Goal: Task Accomplishment & Management: Manage account settings

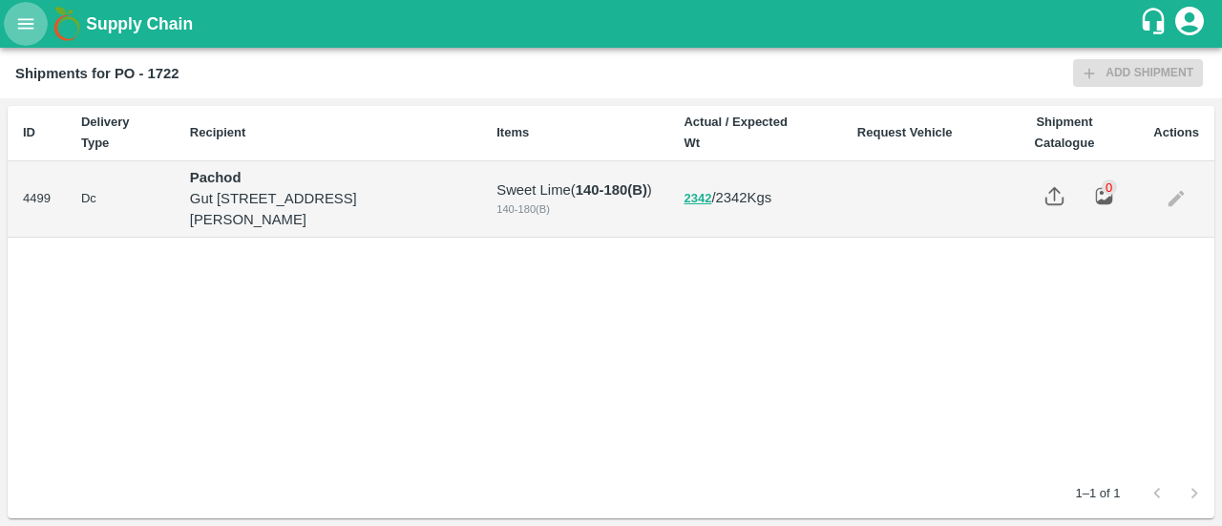
click at [8, 22] on button "open drawer" at bounding box center [26, 24] width 44 height 44
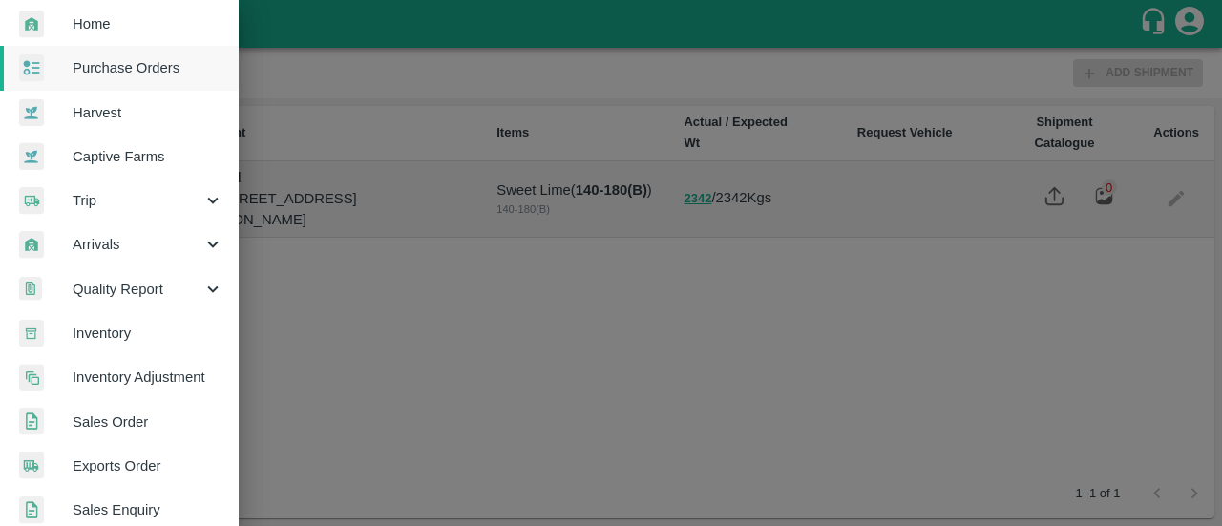
scroll to position [53, 0]
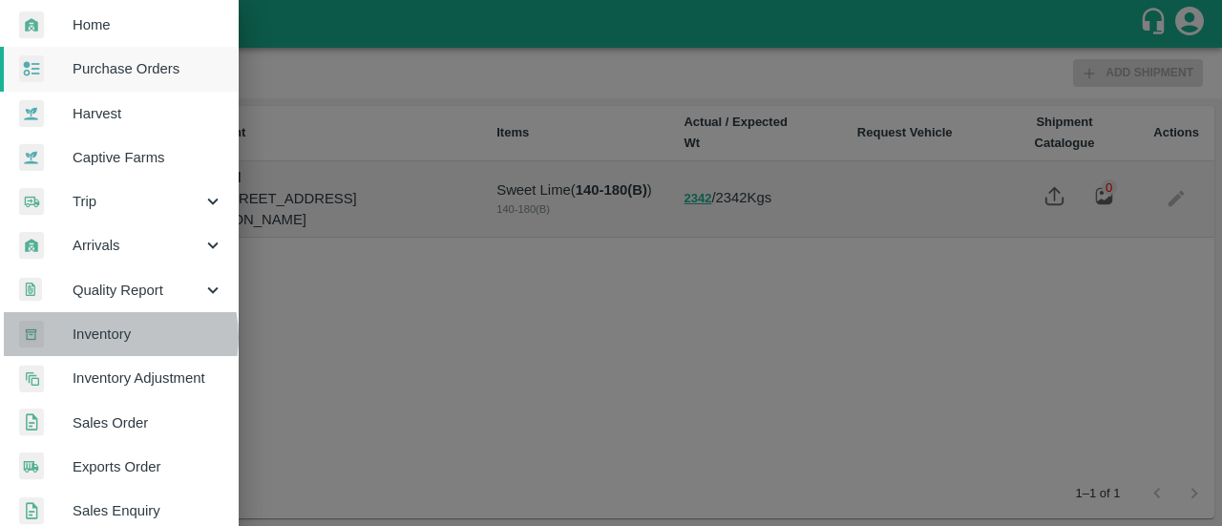
click at [109, 337] on span "Inventory" at bounding box center [148, 334] width 151 height 21
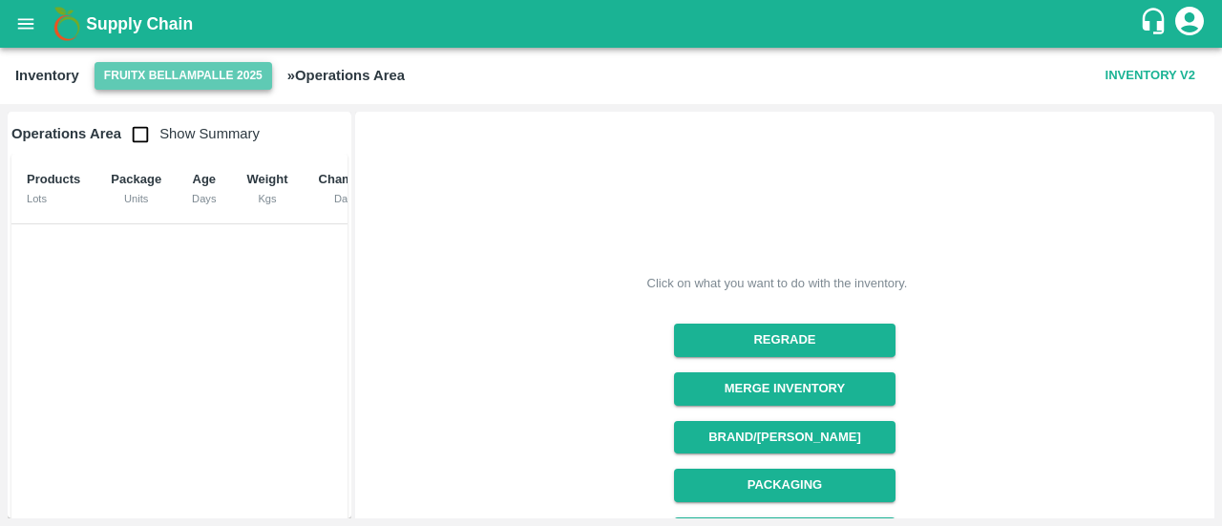
click at [142, 83] on button "FruitX Bellampalle 2025" at bounding box center [184, 76] width 178 height 28
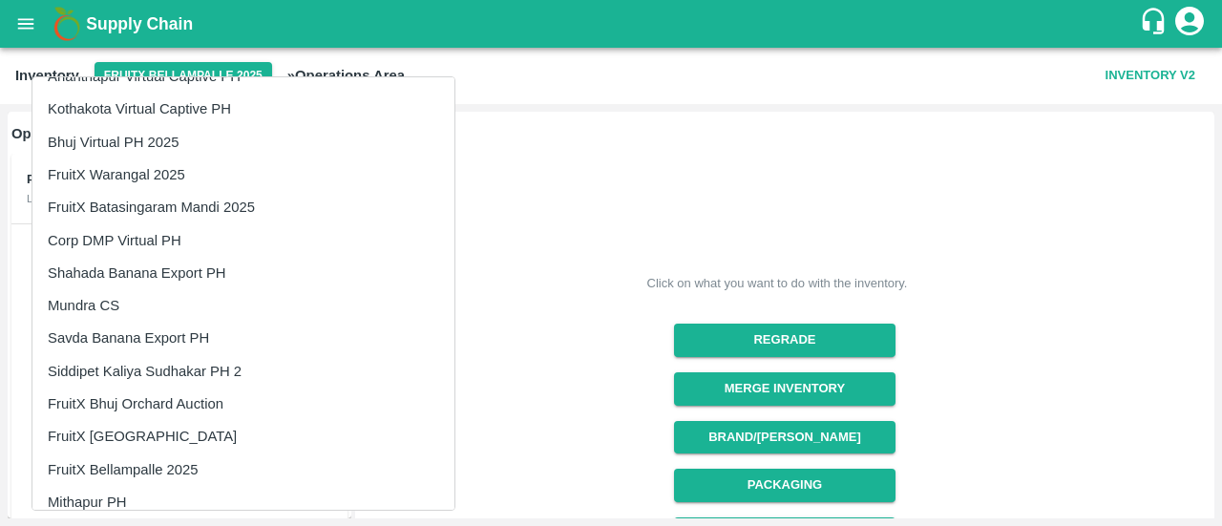
scroll to position [3378, 0]
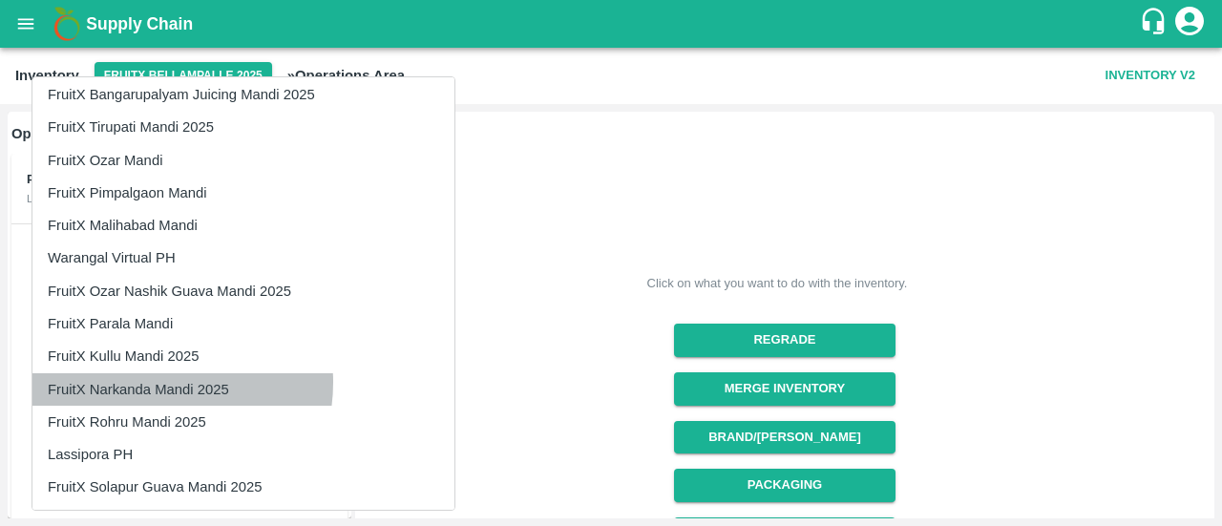
click at [147, 381] on li "FruitX Narkanda Mandi 2025" at bounding box center [243, 389] width 422 height 32
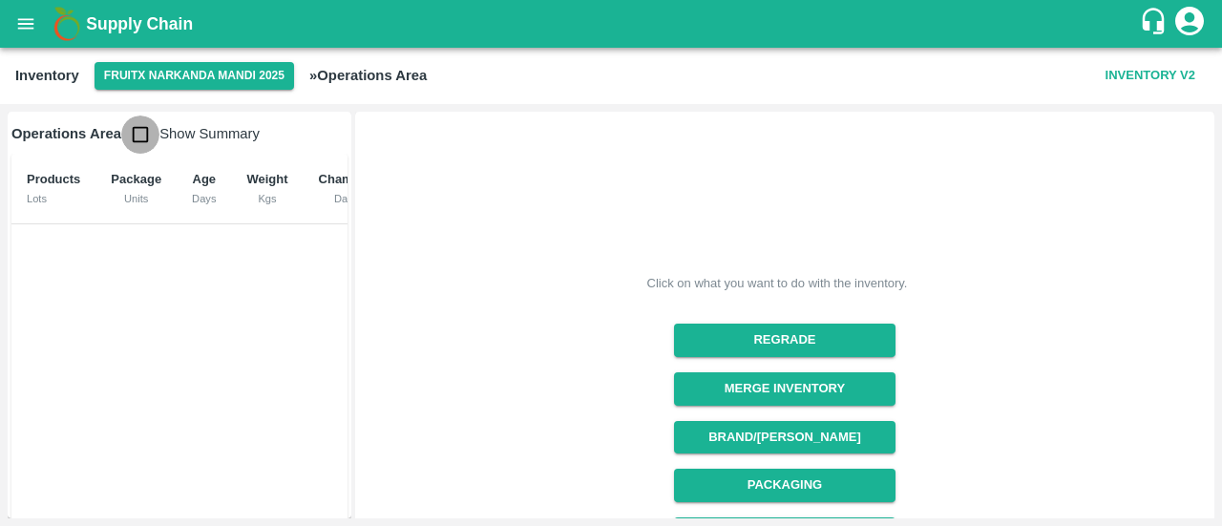
click at [143, 139] on input "checkbox" at bounding box center [140, 135] width 38 height 38
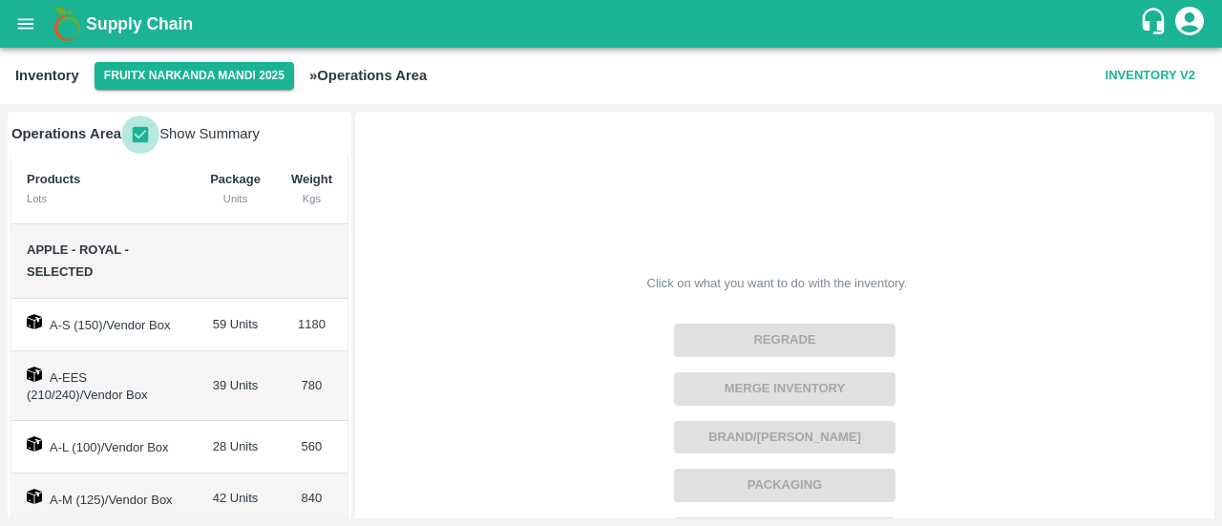
click at [145, 142] on input "checkbox" at bounding box center [140, 135] width 38 height 38
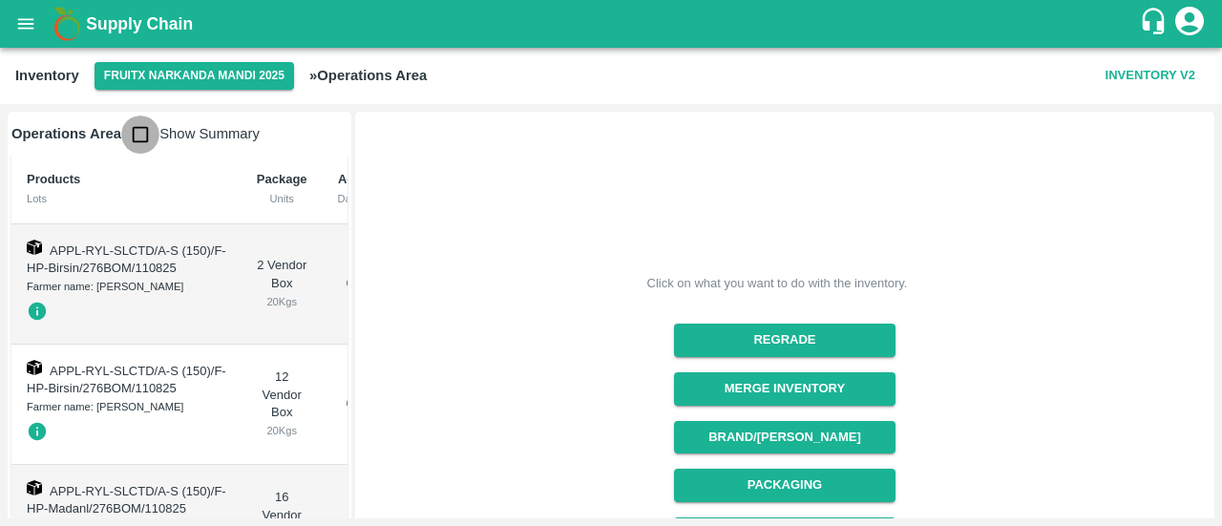
click at [137, 142] on input "checkbox" at bounding box center [140, 135] width 38 height 38
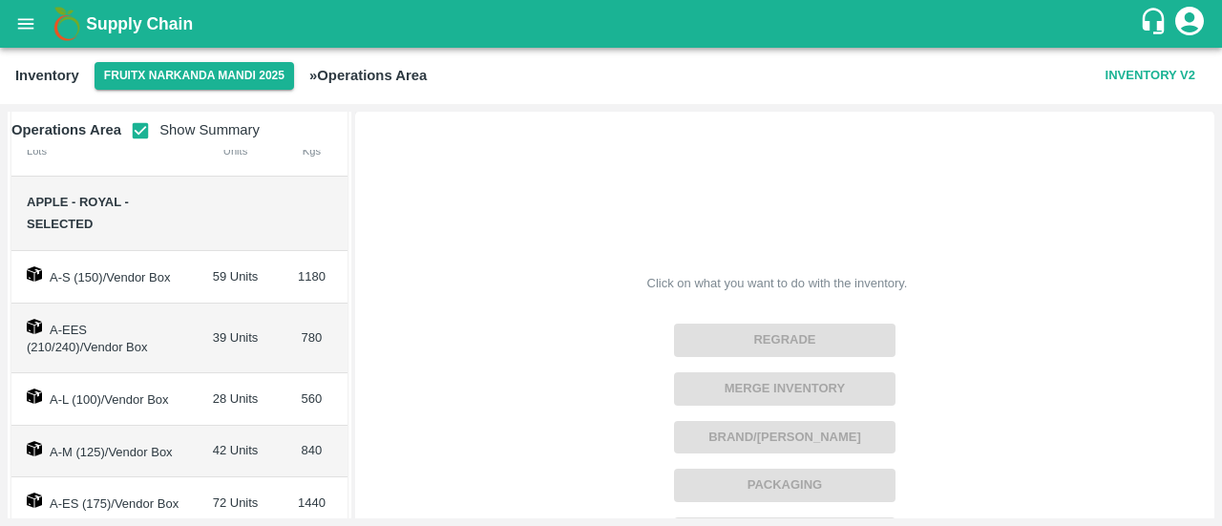
scroll to position [0, 0]
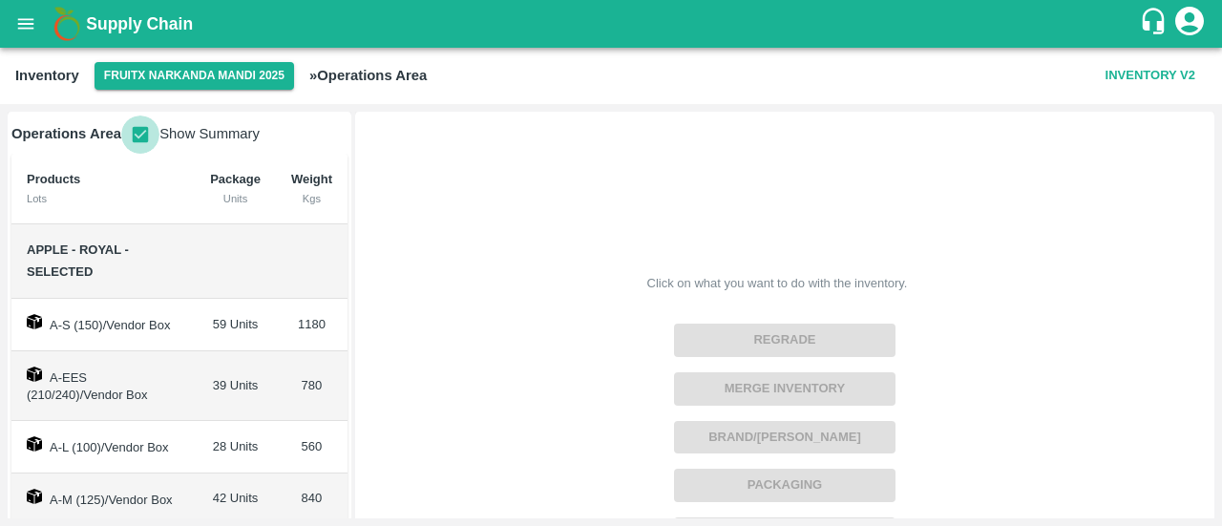
click at [136, 142] on input "checkbox" at bounding box center [140, 135] width 38 height 38
checkbox input "false"
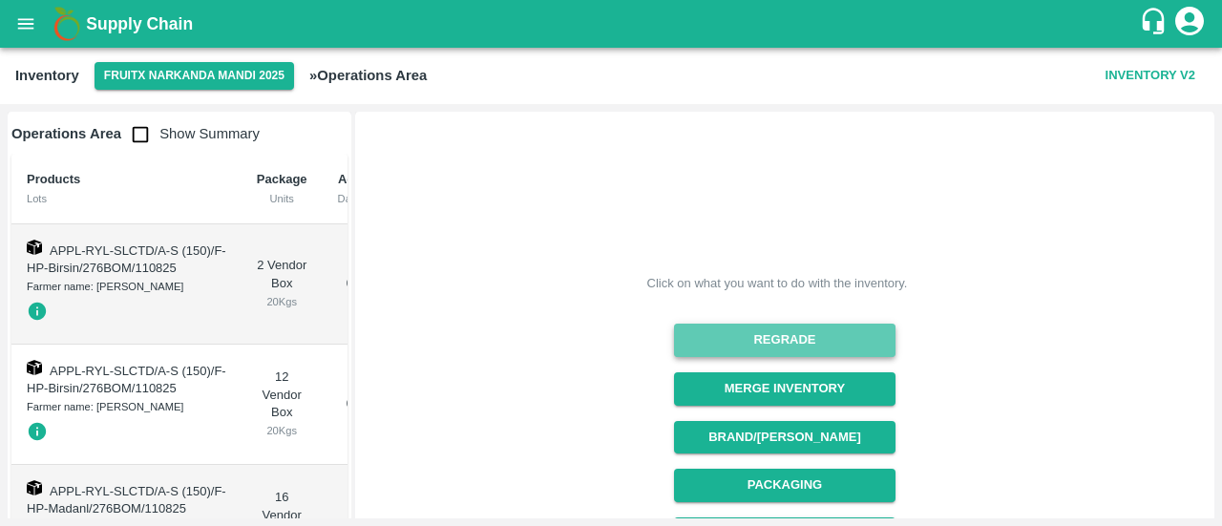
click at [748, 339] on button "Regrade" at bounding box center [784, 340] width 221 height 33
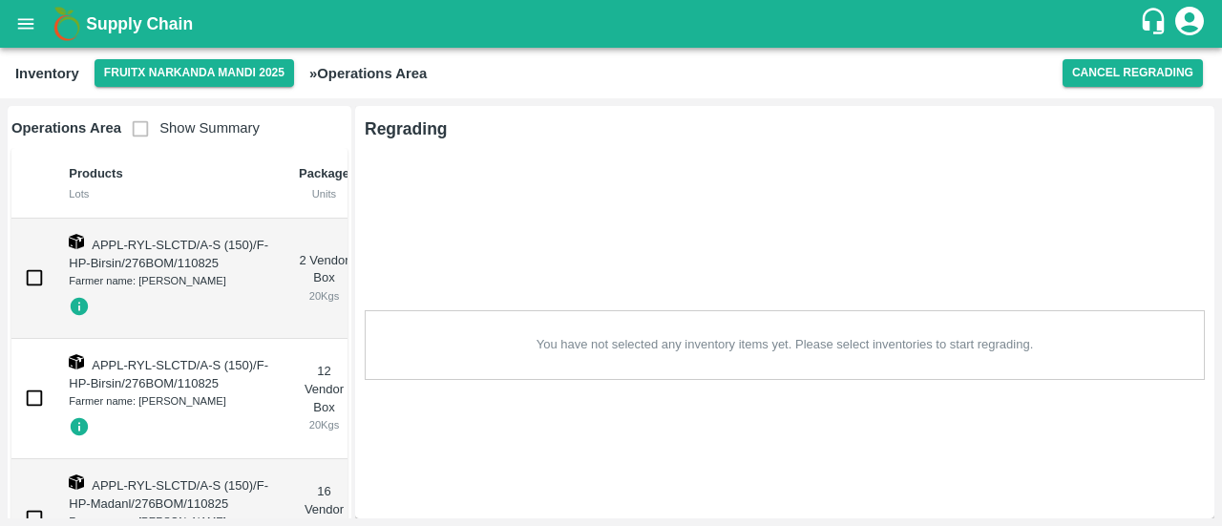
click at [135, 120] on span "Show Summary" at bounding box center [190, 127] width 138 height 15
click at [136, 127] on span "Show Summary" at bounding box center [190, 127] width 138 height 15
click at [137, 123] on span "Show Summary" at bounding box center [190, 127] width 138 height 15
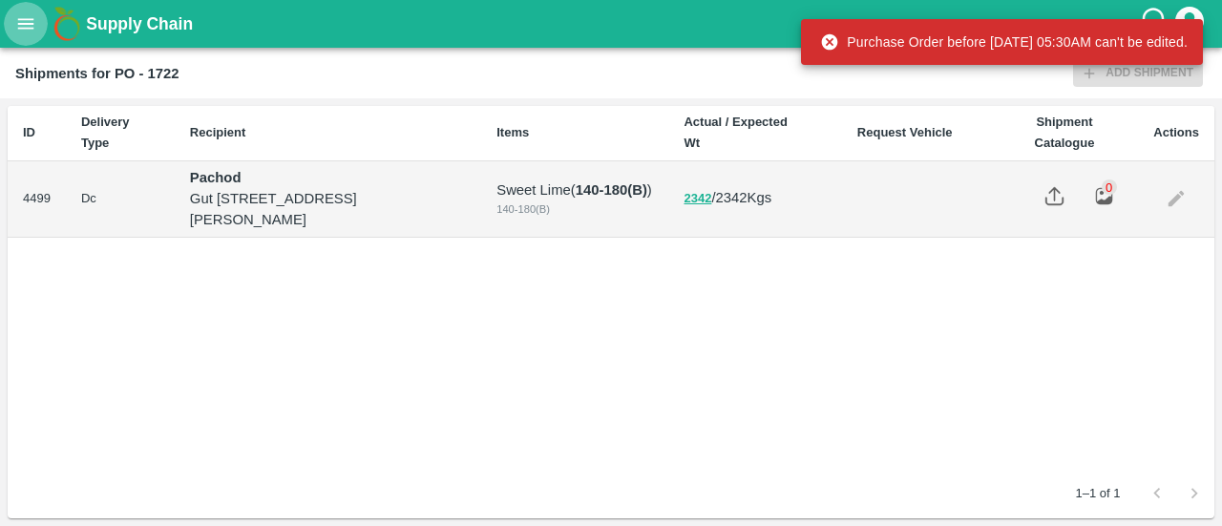
click at [16, 5] on button "open drawer" at bounding box center [26, 24] width 44 height 44
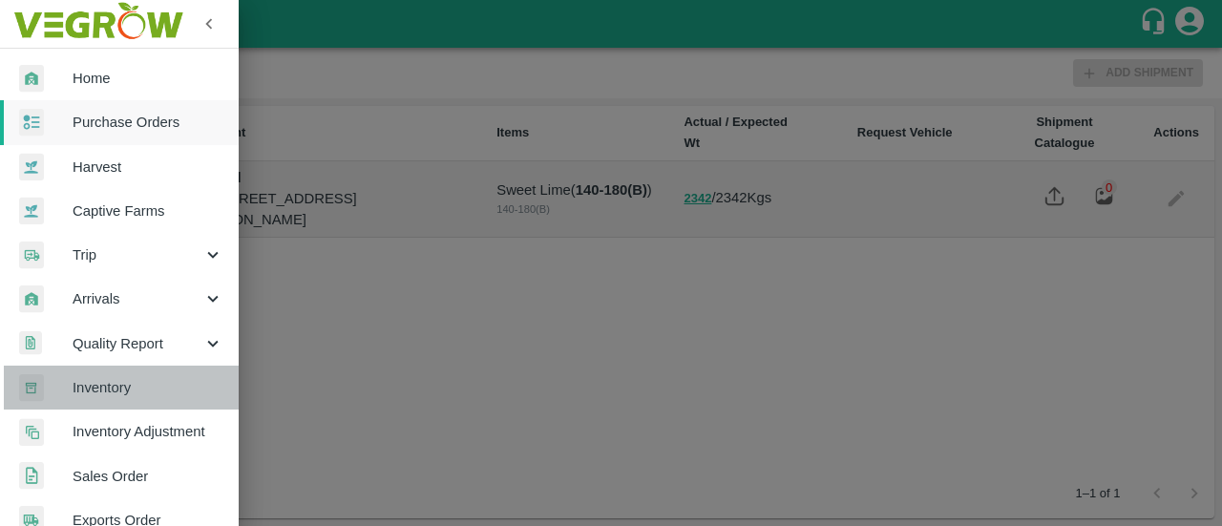
click at [149, 377] on span "Inventory" at bounding box center [148, 387] width 151 height 21
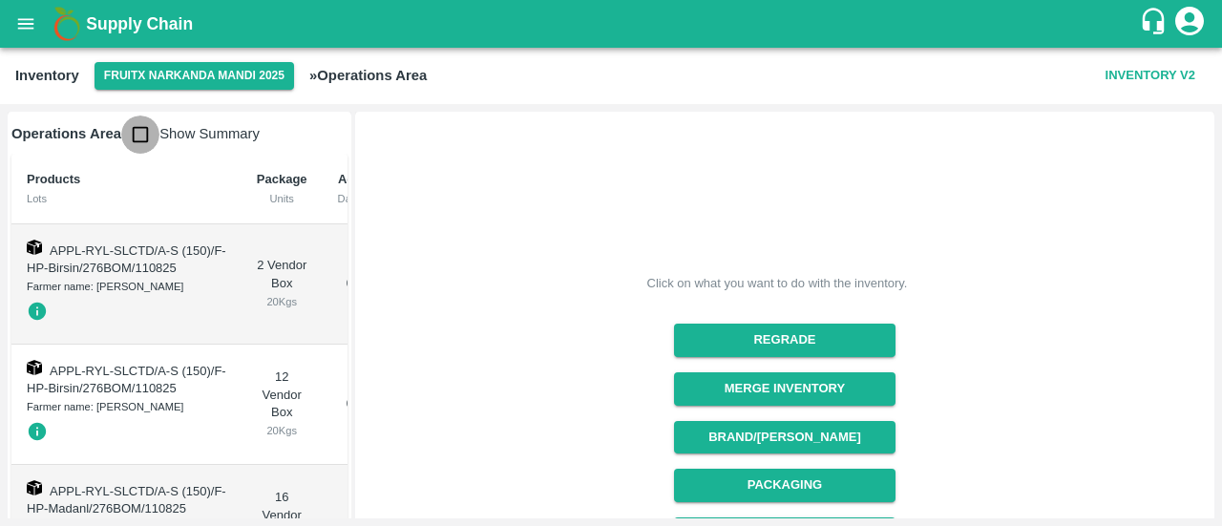
click at [145, 138] on input "checkbox" at bounding box center [140, 135] width 38 height 38
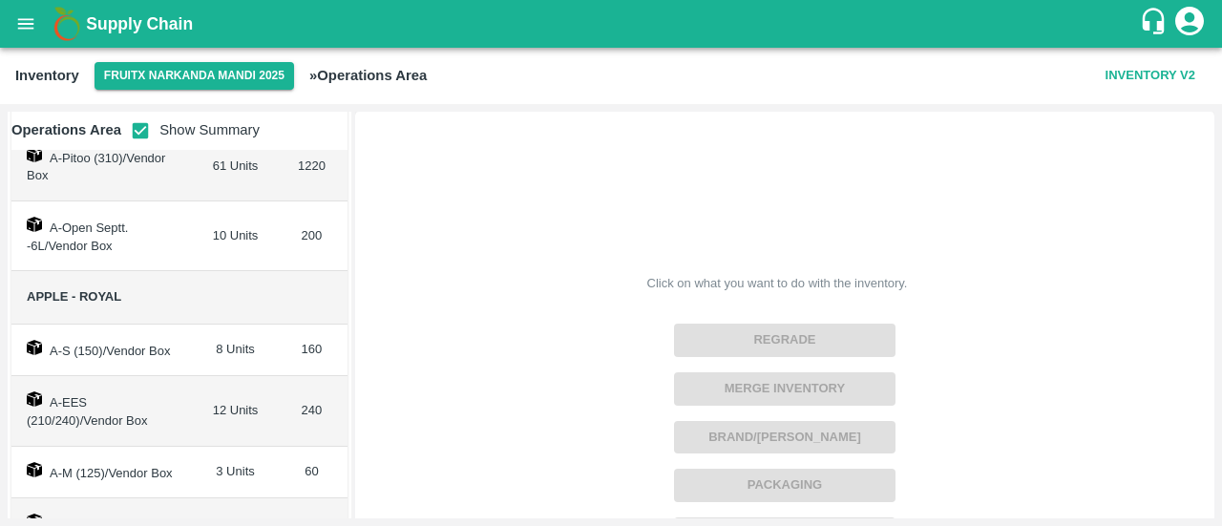
scroll to position [448, 0]
click at [142, 124] on input "checkbox" at bounding box center [140, 131] width 38 height 38
checkbox input "false"
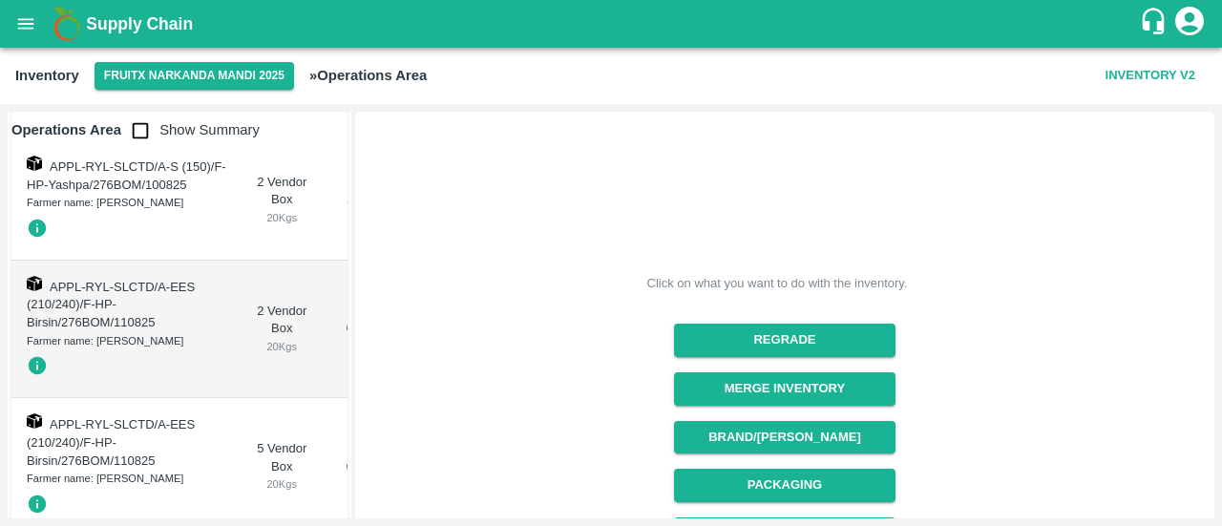
scroll to position [0, 0]
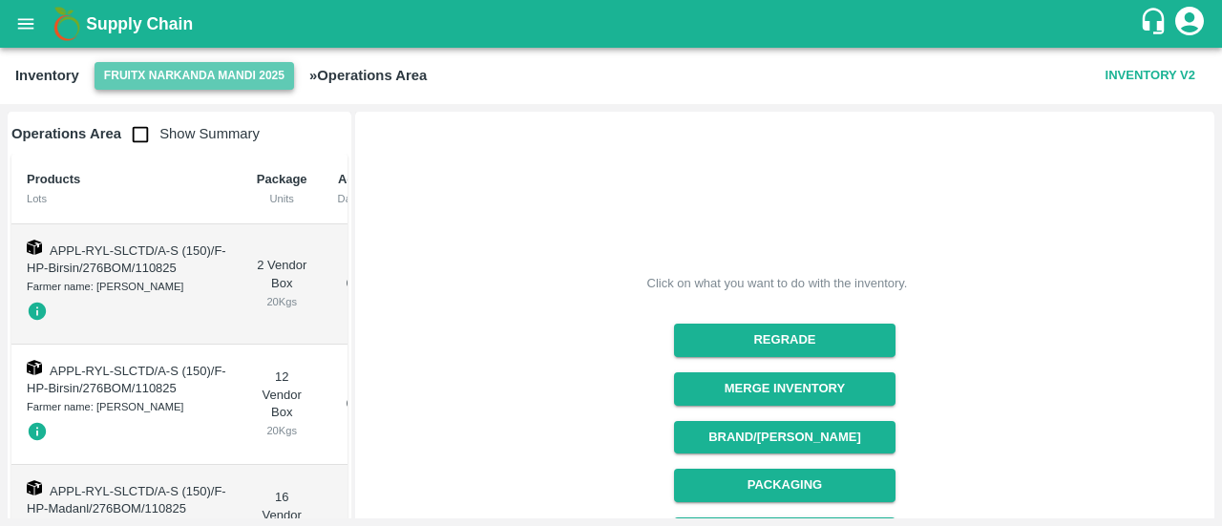
click at [176, 79] on button "FruitX Narkanda Mandi 2025" at bounding box center [195, 76] width 200 height 28
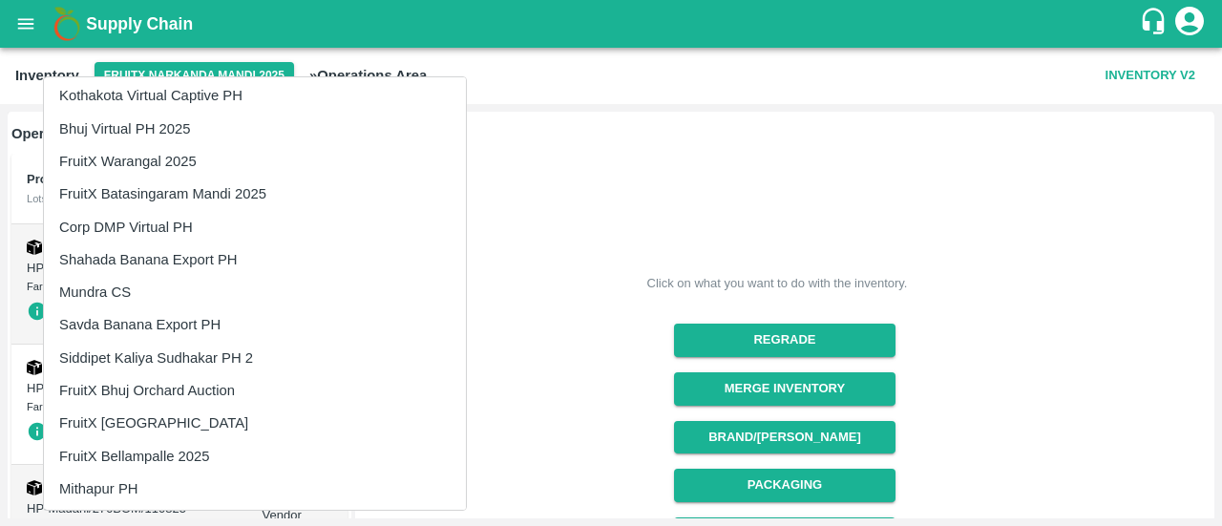
scroll to position [3378, 0]
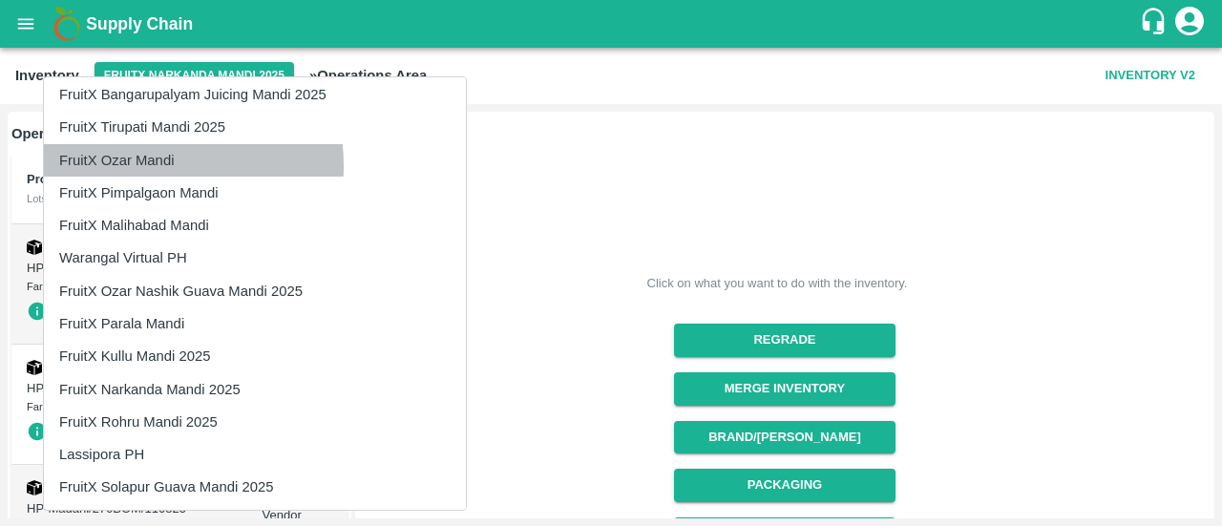
click at [143, 165] on li "FruitX Ozar Mandi" at bounding box center [255, 160] width 422 height 32
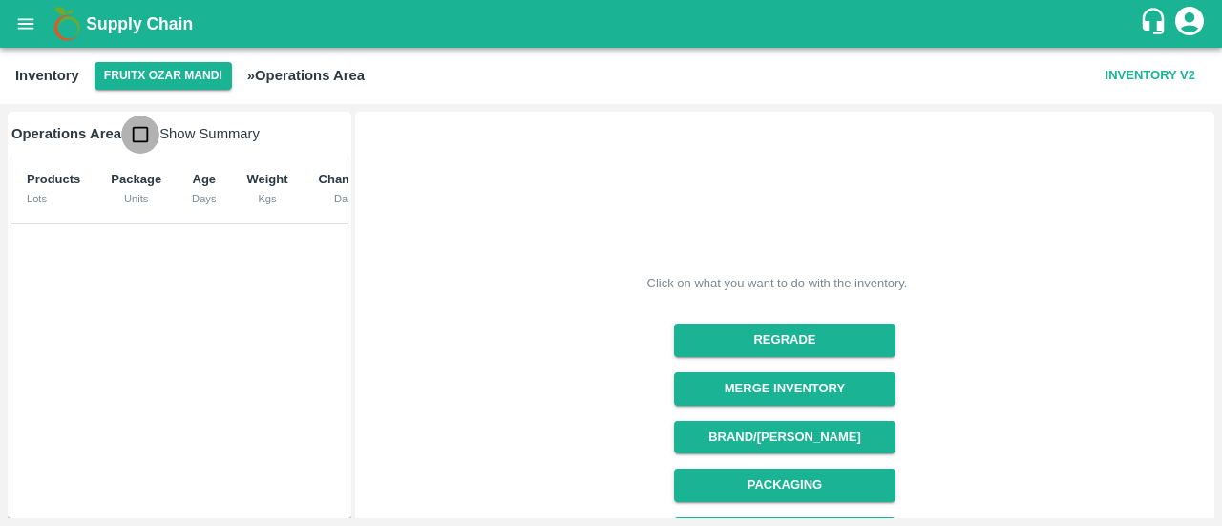
click at [145, 137] on input "checkbox" at bounding box center [140, 135] width 38 height 38
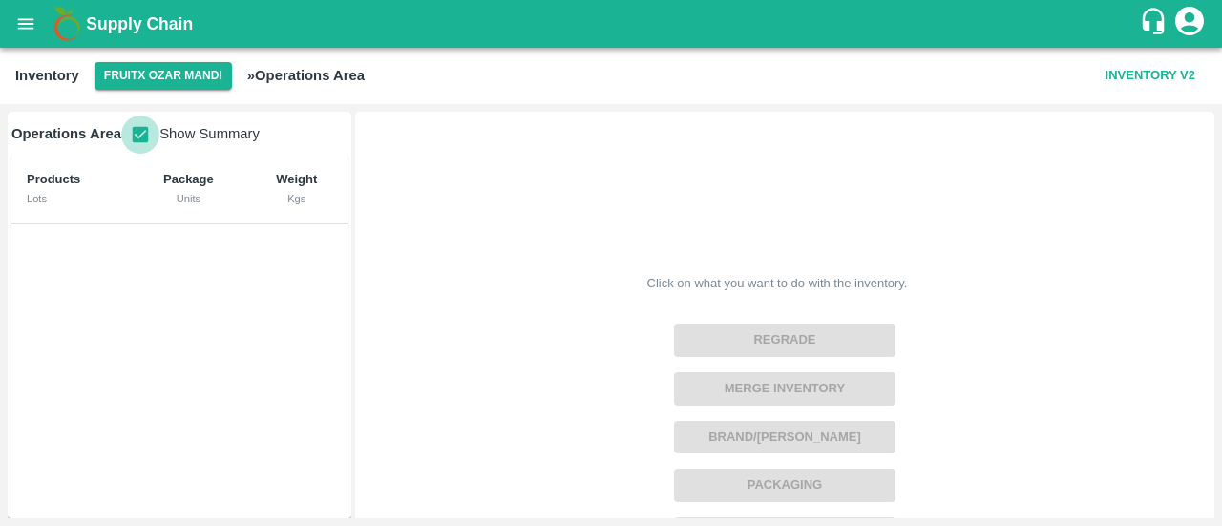
click at [145, 137] on input "checkbox" at bounding box center [140, 135] width 38 height 38
checkbox input "false"
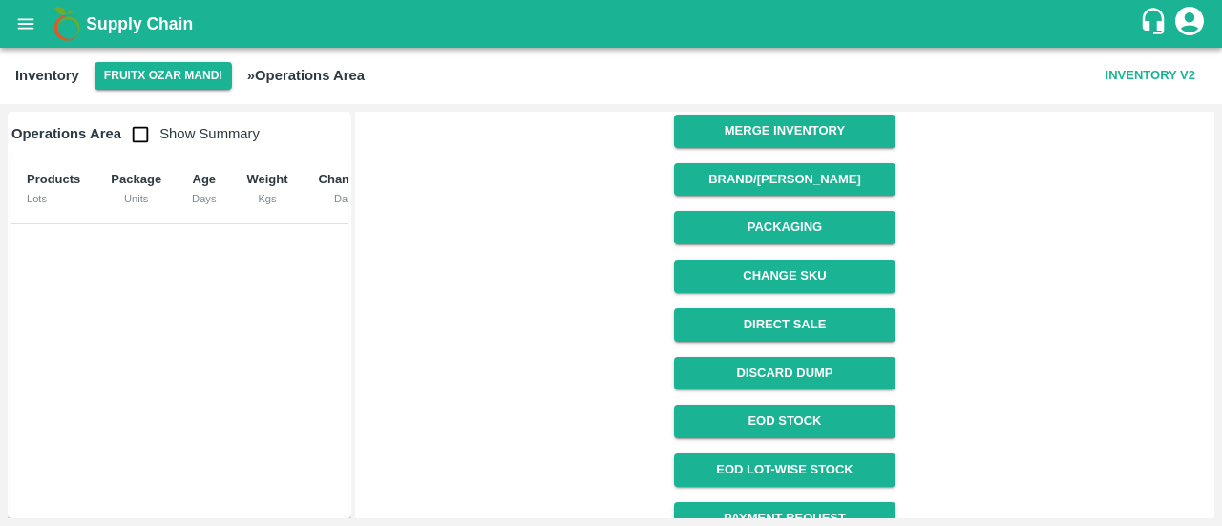
scroll to position [259, 0]
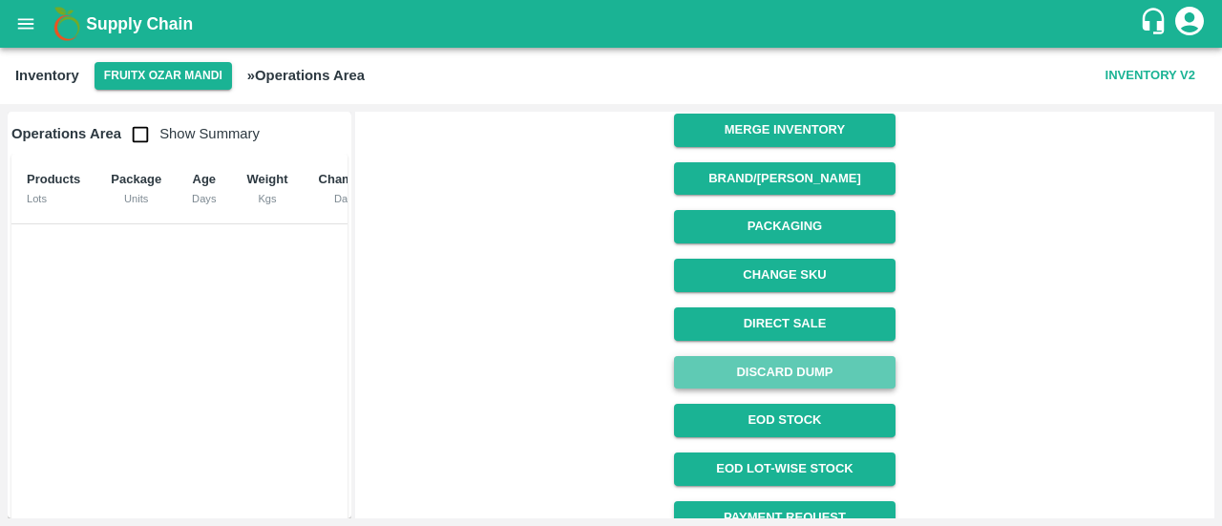
click at [752, 366] on button "Discard Dump" at bounding box center [784, 372] width 221 height 33
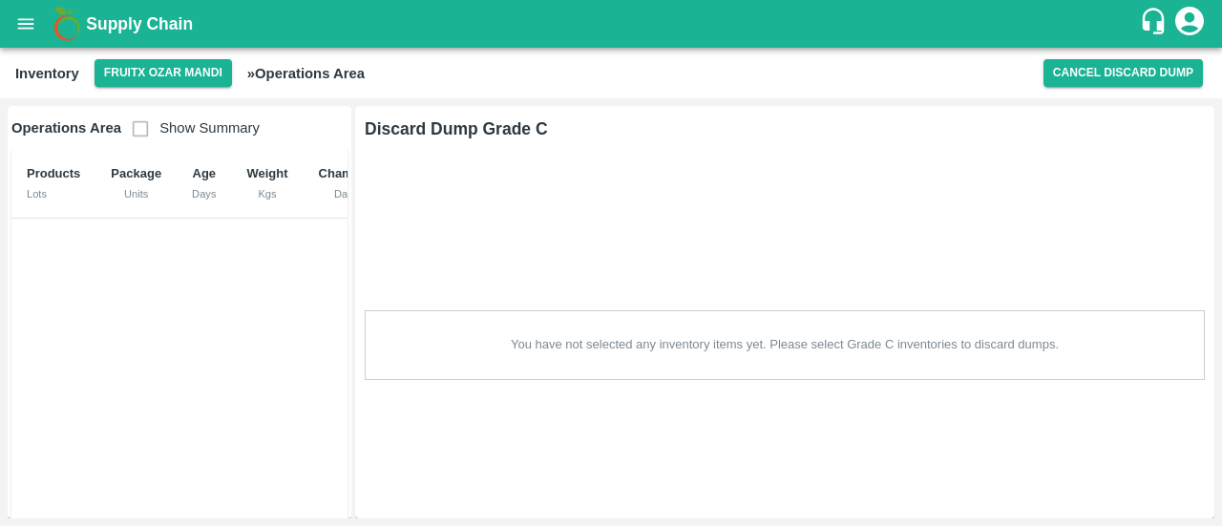
click at [31, 13] on icon "open drawer" at bounding box center [25, 23] width 21 height 21
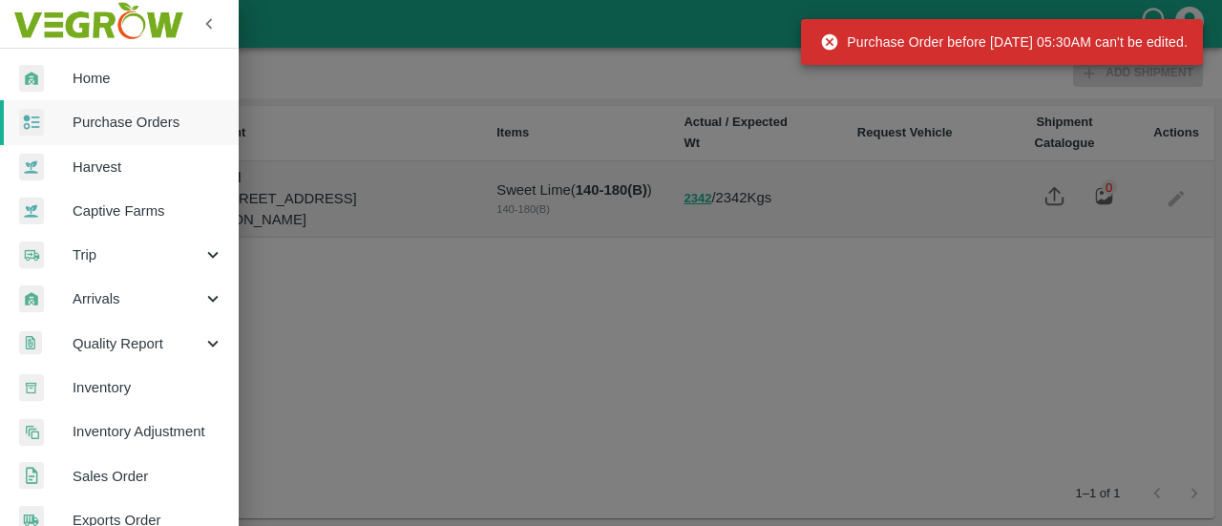
click at [395, 287] on div at bounding box center [611, 263] width 1222 height 526
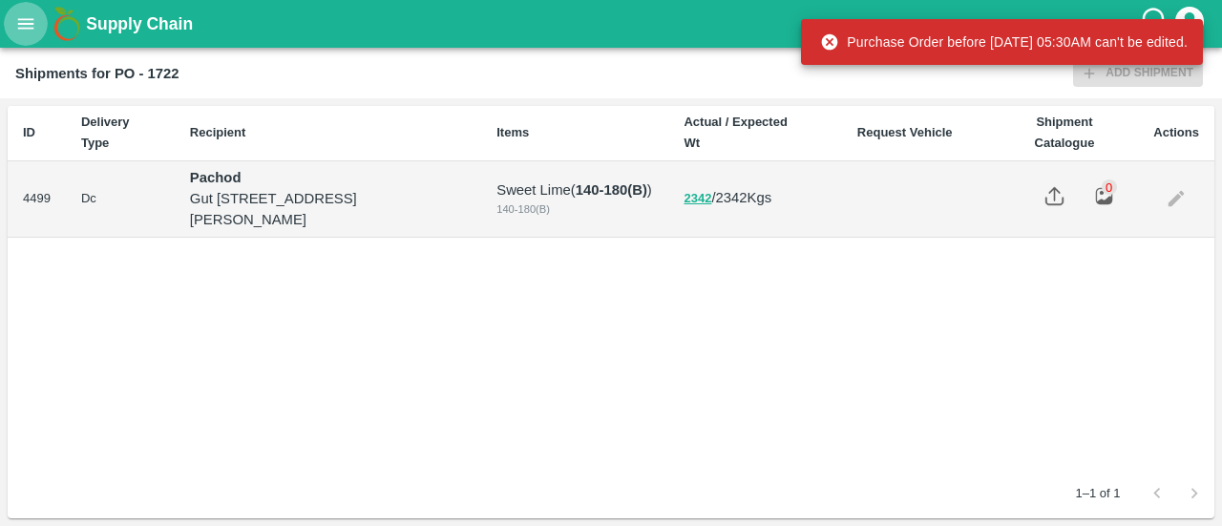
click at [33, 26] on icon "open drawer" at bounding box center [25, 23] width 21 height 21
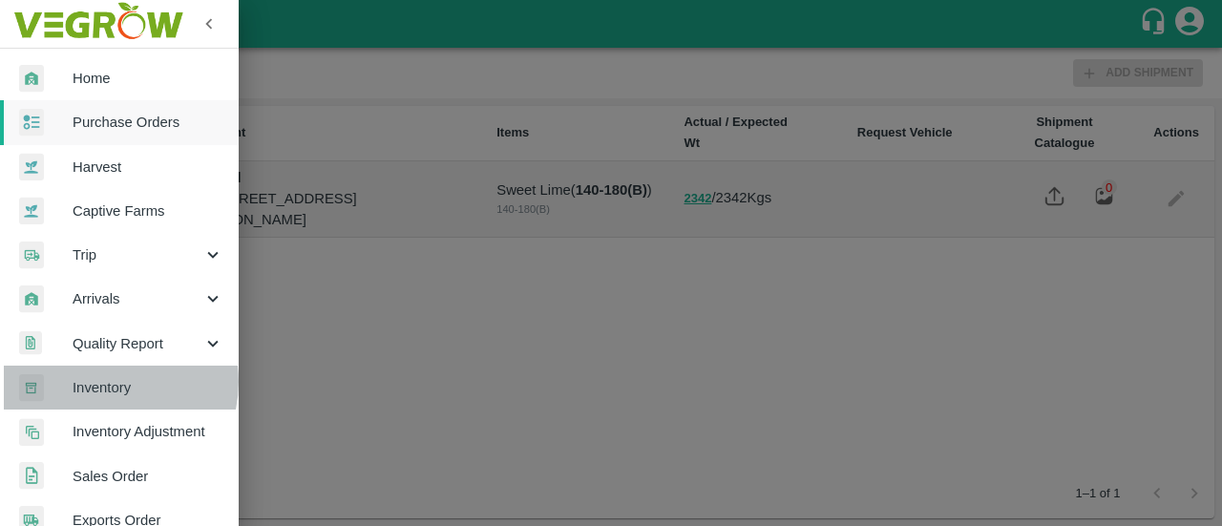
click at [107, 382] on span "Inventory" at bounding box center [148, 387] width 151 height 21
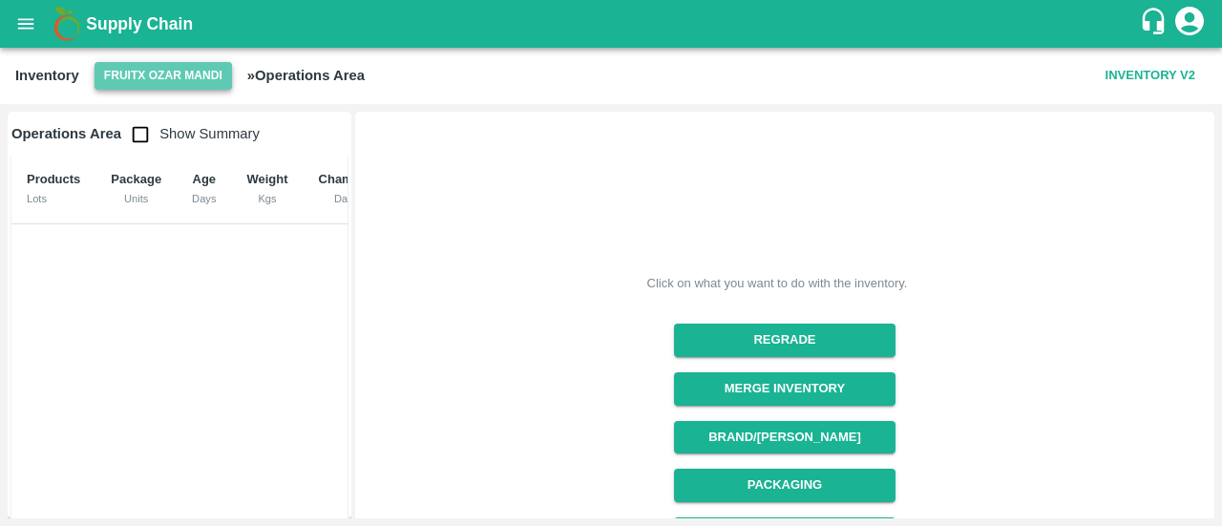
click at [160, 74] on button "FruitX Ozar Mandi" at bounding box center [163, 76] width 137 height 28
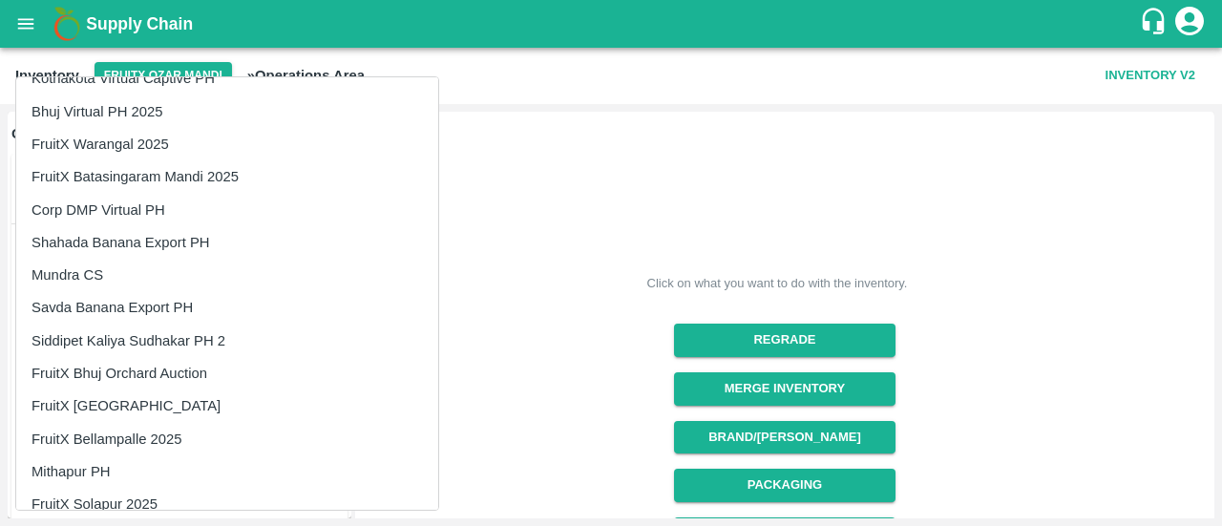
scroll to position [3378, 0]
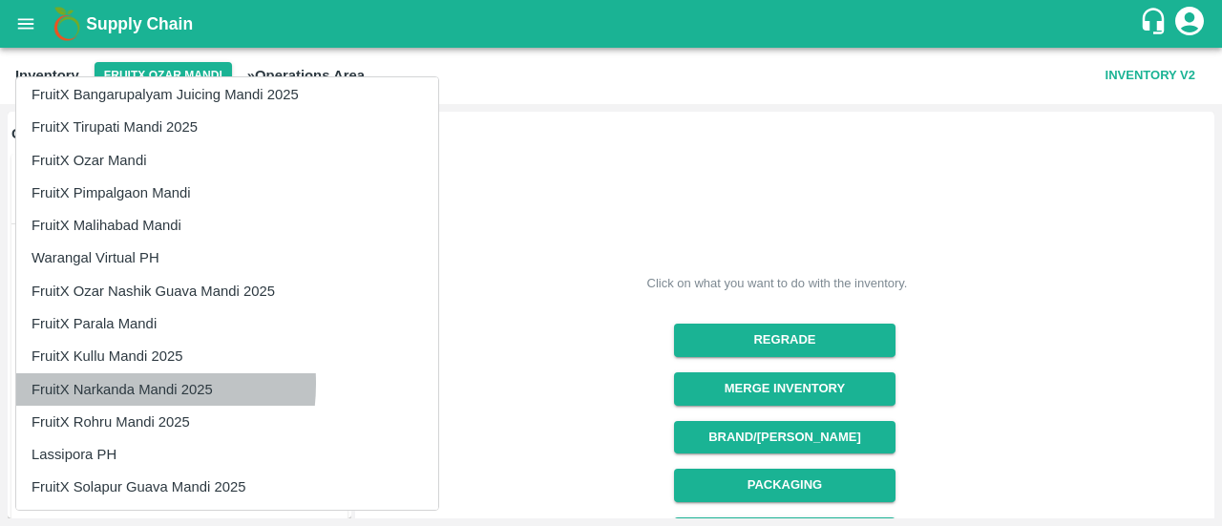
click at [106, 382] on li "FruitX Narkanda Mandi 2025" at bounding box center [227, 389] width 422 height 32
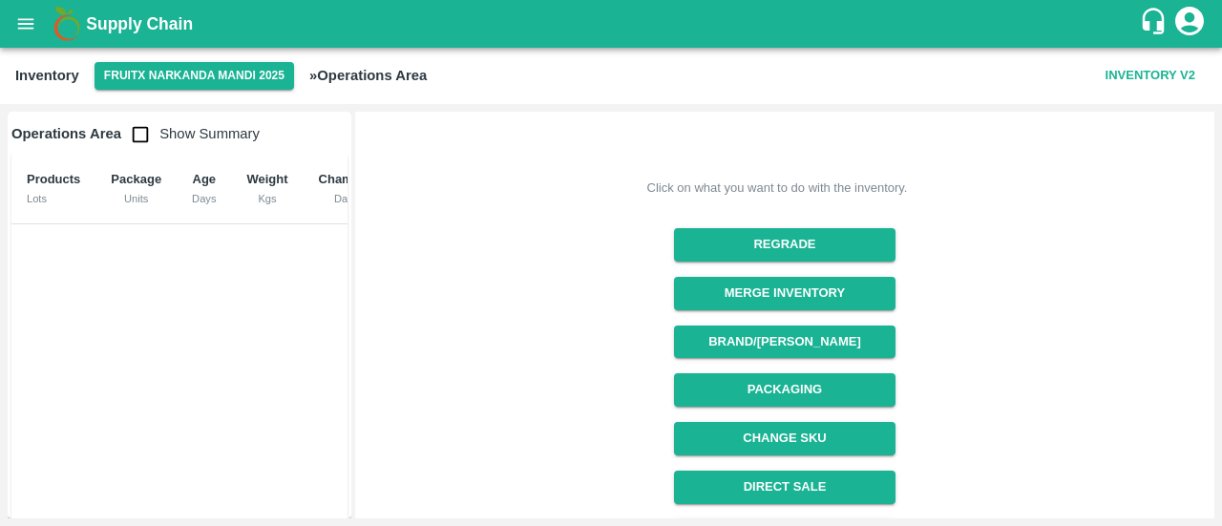
scroll to position [183, 0]
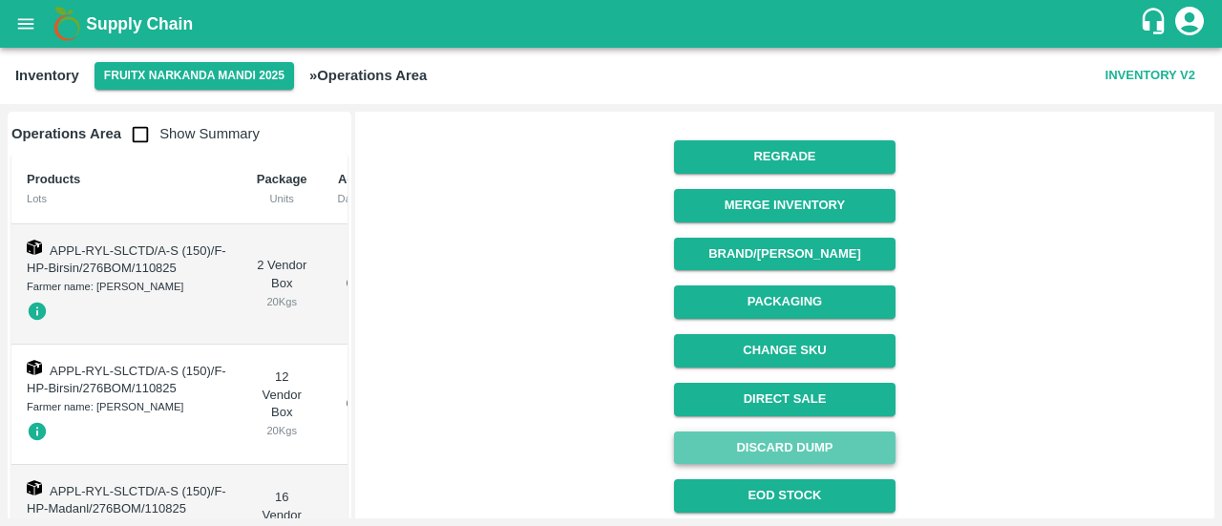
click at [750, 441] on button "Discard Dump" at bounding box center [784, 448] width 221 height 33
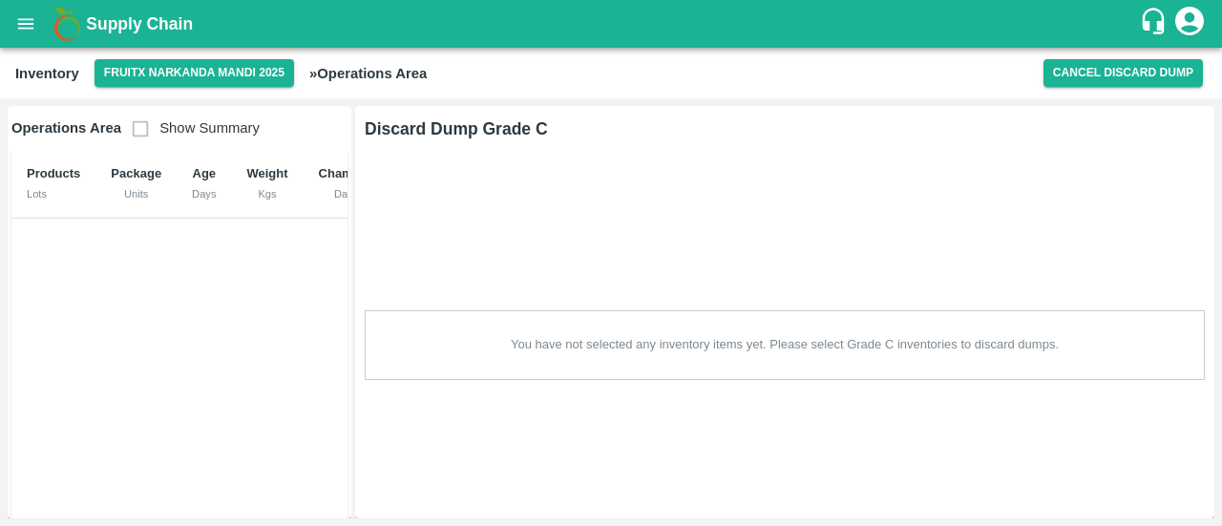
click at [136, 126] on span "Show Summary" at bounding box center [190, 127] width 138 height 15
click at [554, 182] on div "Discard Dump Grade C You have not selected any inventory items yet. Please sele…" at bounding box center [785, 247] width 840 height 263
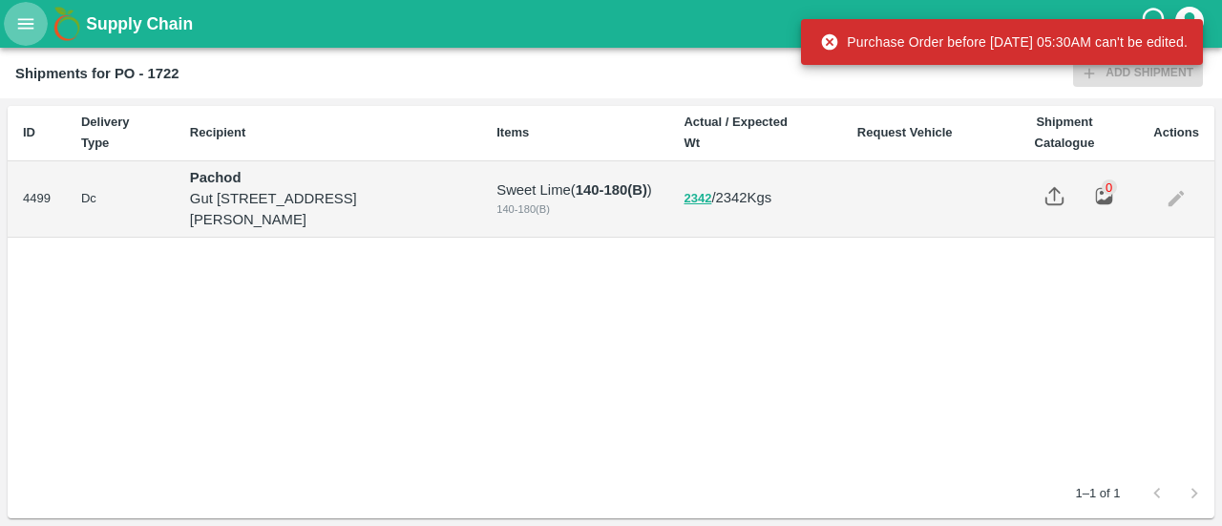
click at [28, 20] on icon "open drawer" at bounding box center [25, 23] width 21 height 21
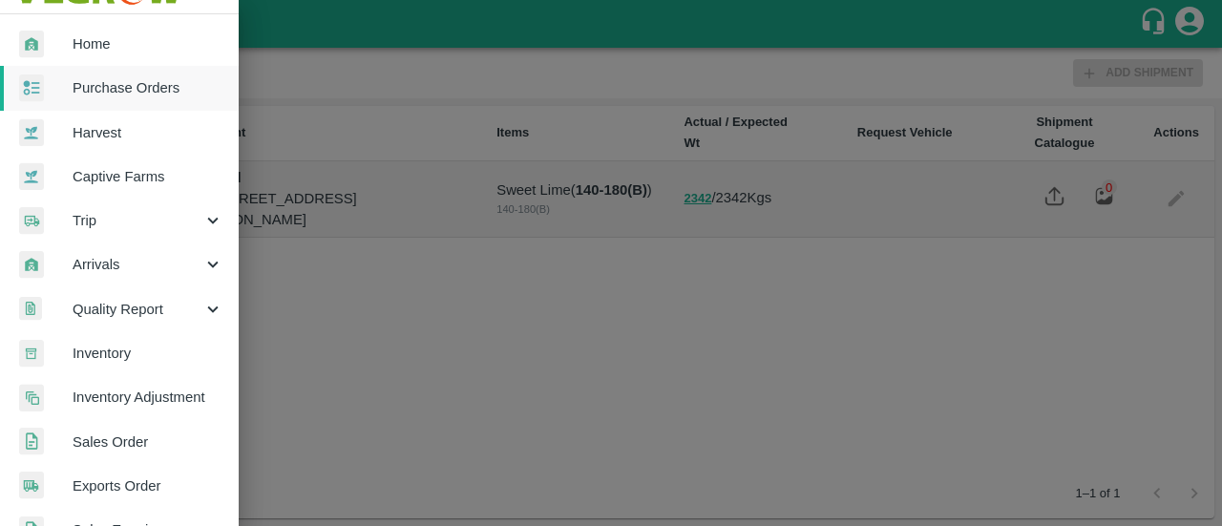
scroll to position [60, 0]
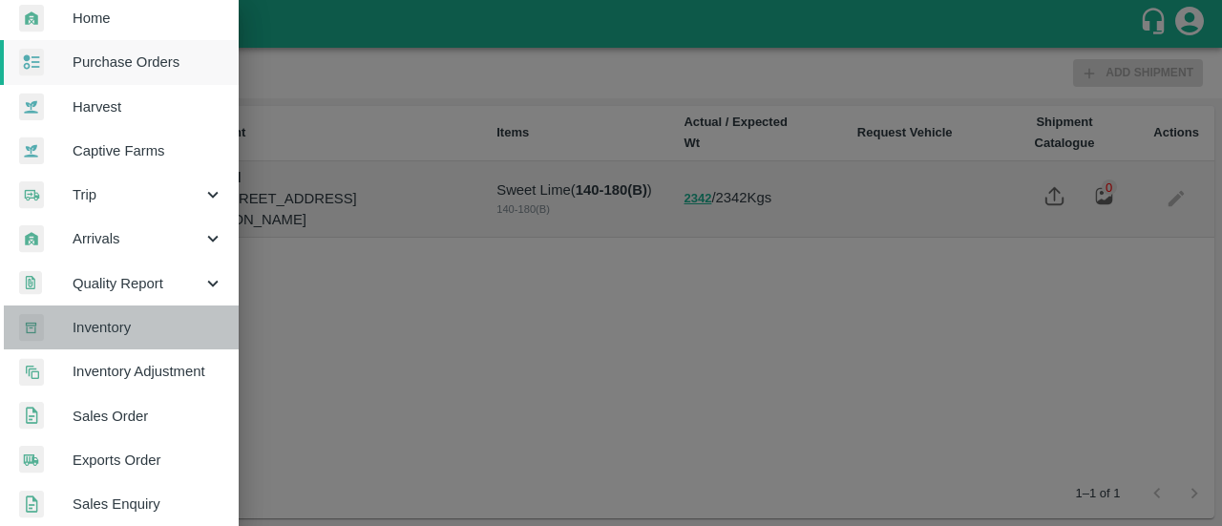
click at [126, 323] on span "Inventory" at bounding box center [148, 327] width 151 height 21
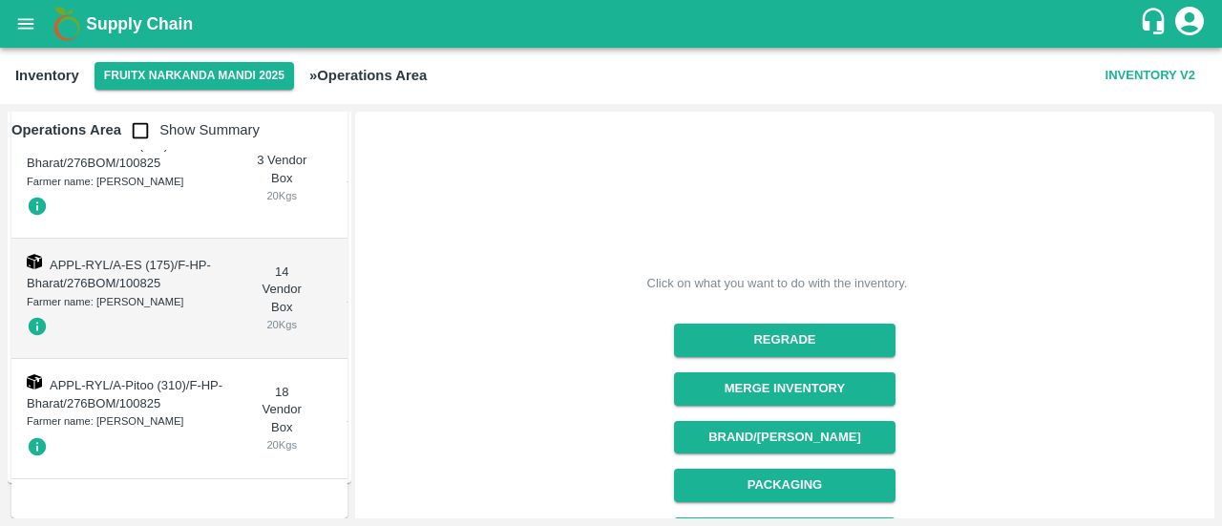
scroll to position [6308, 0]
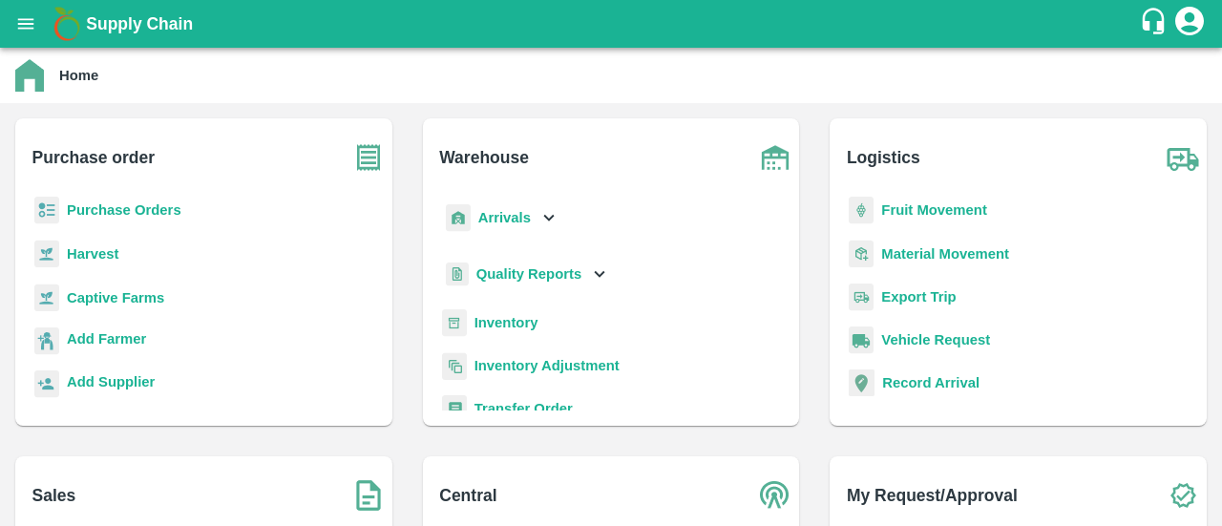
click at [37, 11] on button "open drawer" at bounding box center [26, 24] width 44 height 44
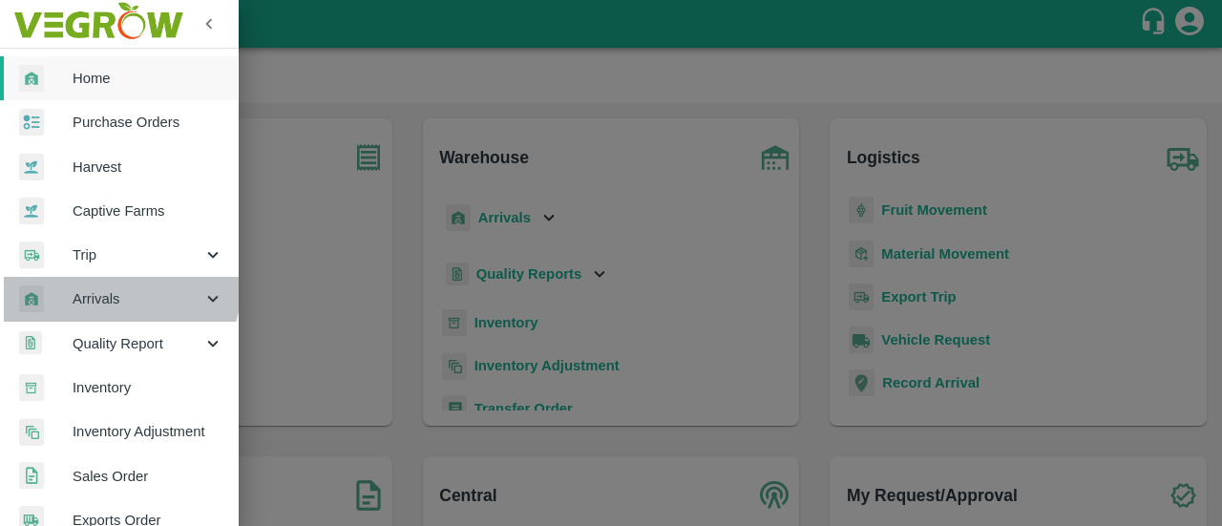
click at [107, 284] on div "Arrivals" at bounding box center [119, 299] width 239 height 44
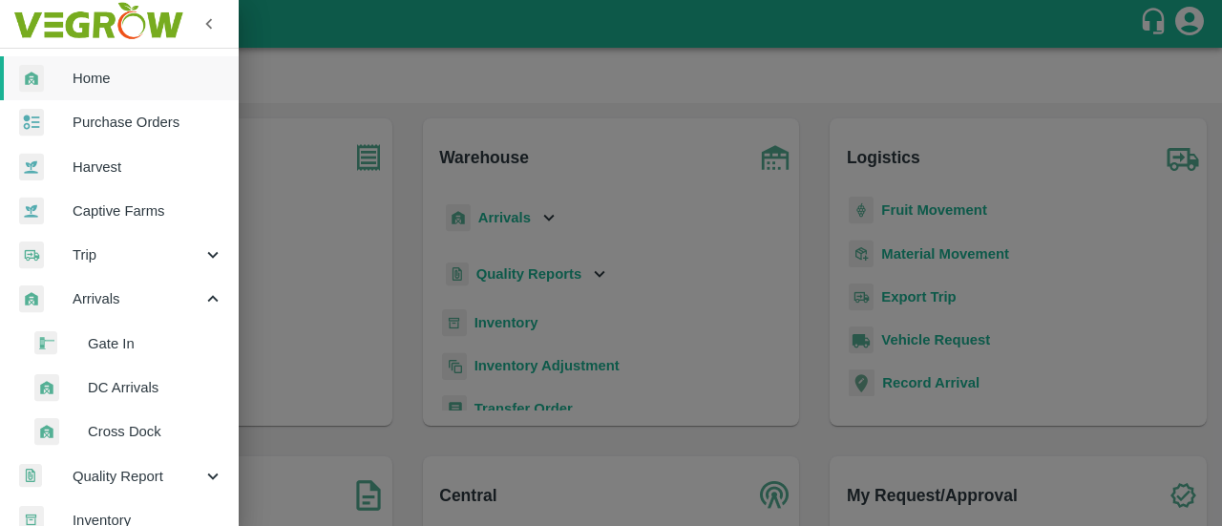
click at [126, 378] on span "DC Arrivals" at bounding box center [156, 387] width 136 height 21
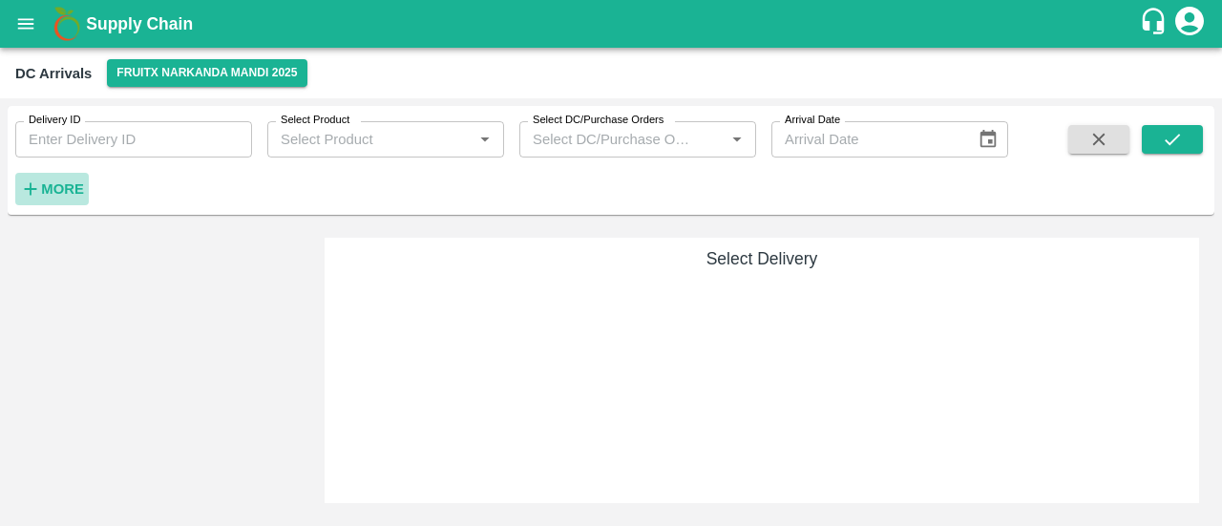
click at [68, 188] on strong "More" at bounding box center [62, 188] width 43 height 15
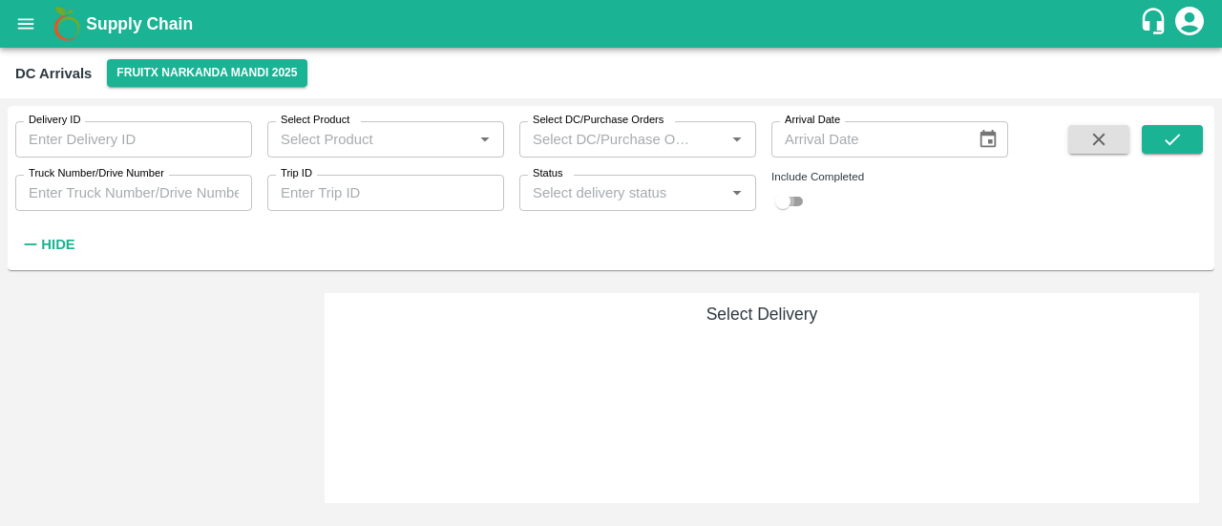
click at [781, 203] on input "checkbox" at bounding box center [782, 201] width 69 height 23
click at [1173, 142] on icon "submit" at bounding box center [1172, 139] width 21 height 21
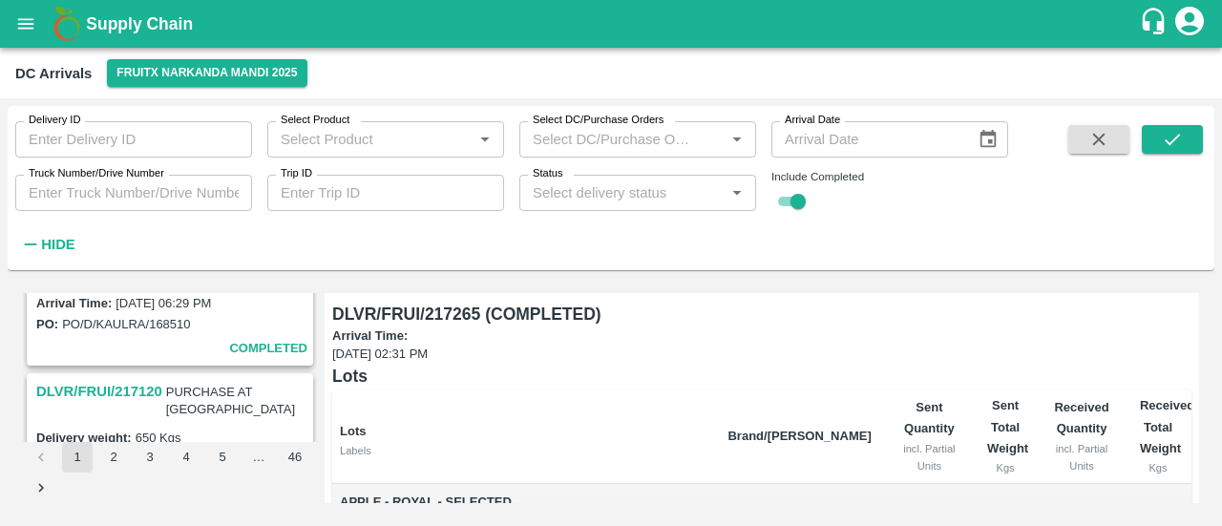
scroll to position [3299, 0]
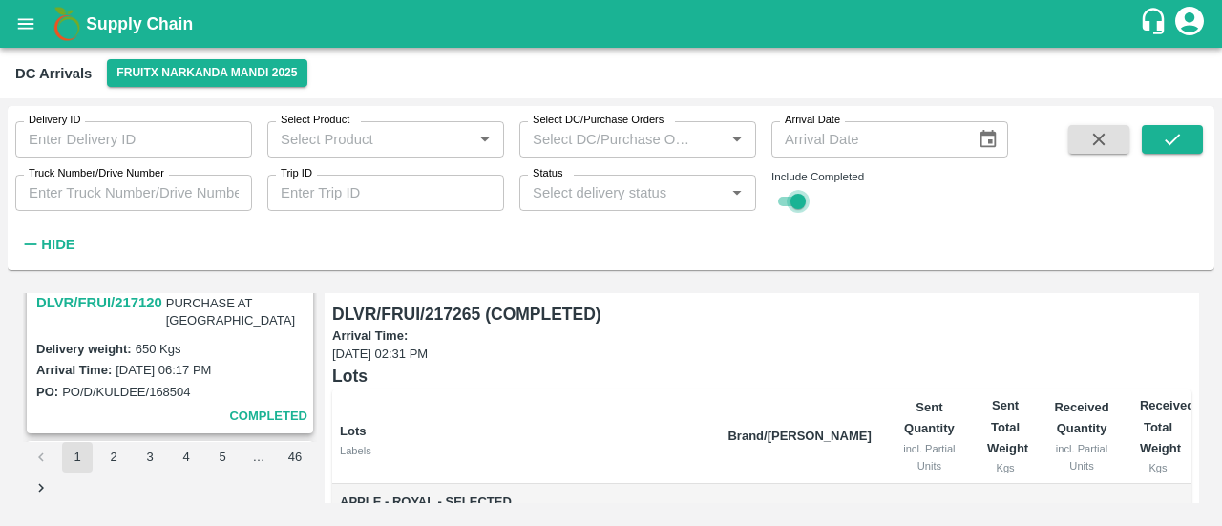
click at [787, 195] on input "checkbox" at bounding box center [798, 201] width 69 height 23
checkbox input "false"
click at [1182, 138] on icon "submit" at bounding box center [1172, 139] width 21 height 21
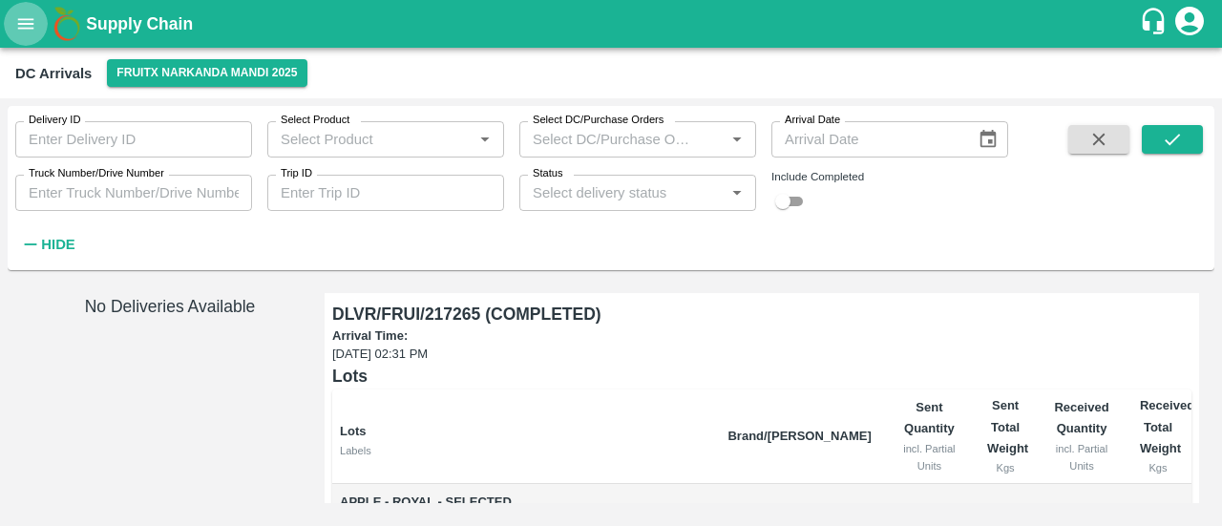
click at [21, 12] on button "open drawer" at bounding box center [26, 24] width 44 height 44
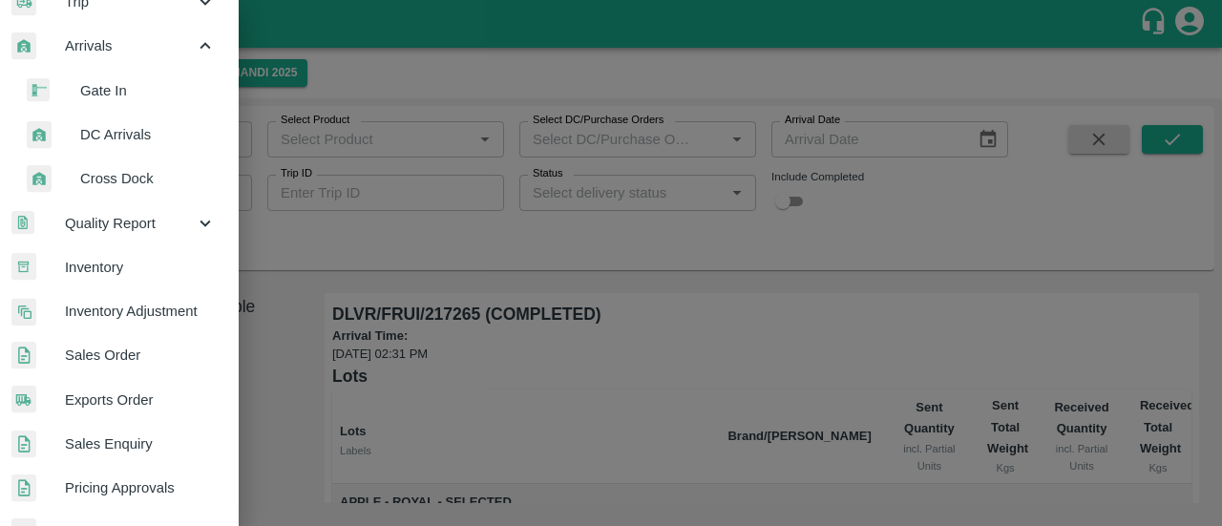
scroll to position [255, 8]
click at [141, 332] on link "Sales Order" at bounding box center [111, 353] width 239 height 44
